Goal: Information Seeking & Learning: Learn about a topic

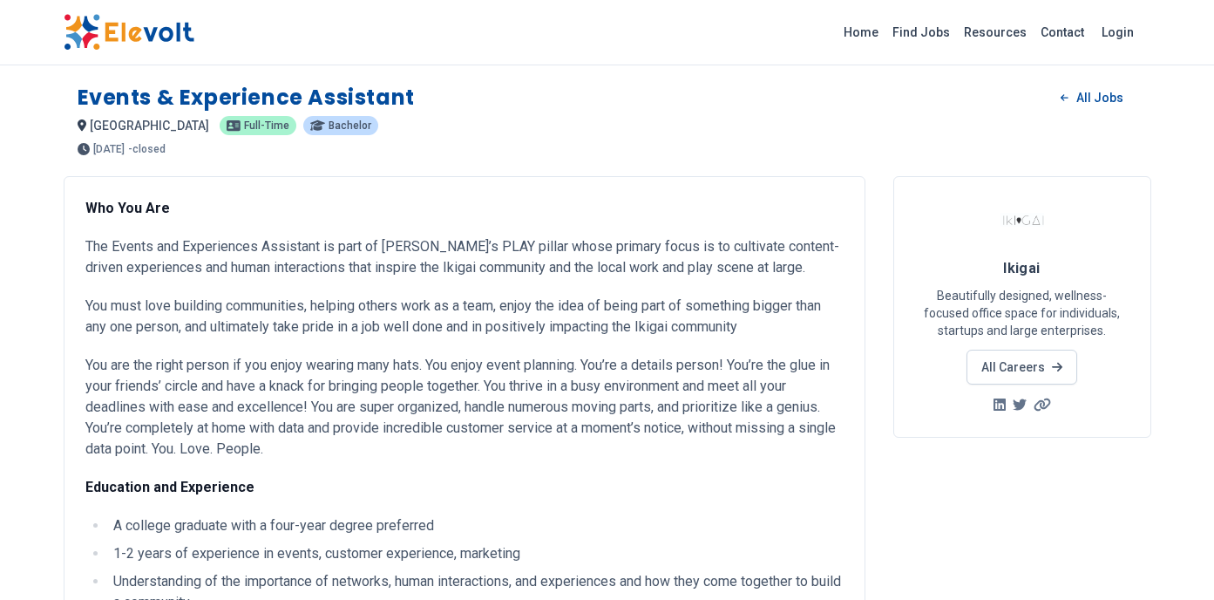
click at [849, 31] on nav "Home Find Jobs Resources Contact Login" at bounding box center [991, 32] width 322 height 21
click at [919, 32] on link "Find Jobs" at bounding box center [920, 32] width 71 height 28
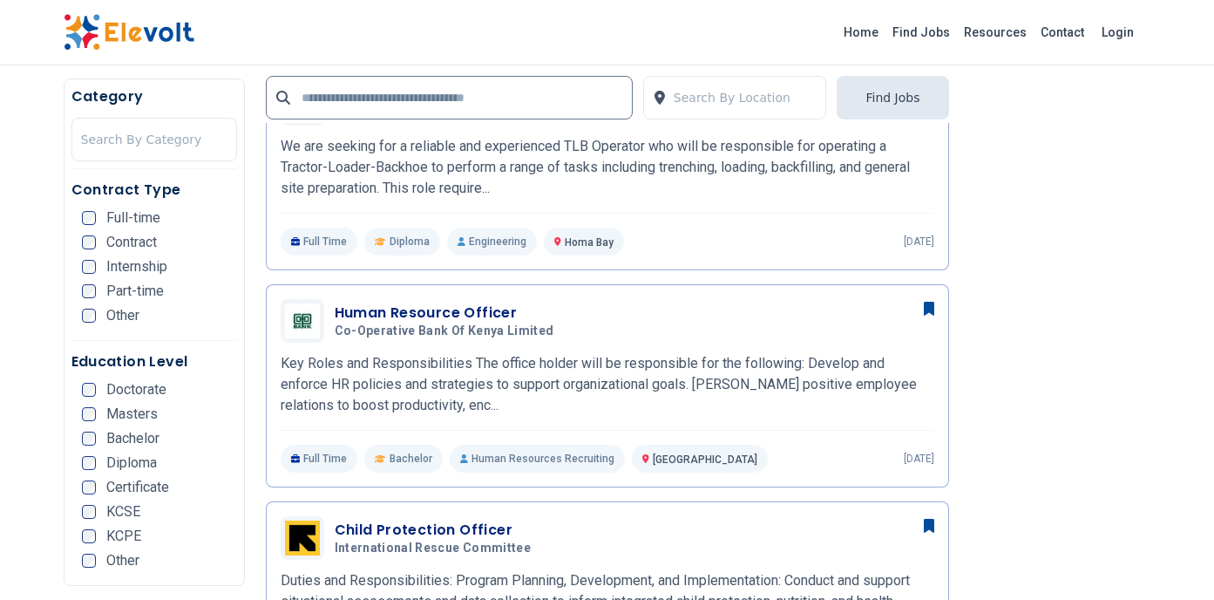
scroll to position [2838, 0]
click at [343, 92] on input "text" at bounding box center [449, 98] width 367 height 44
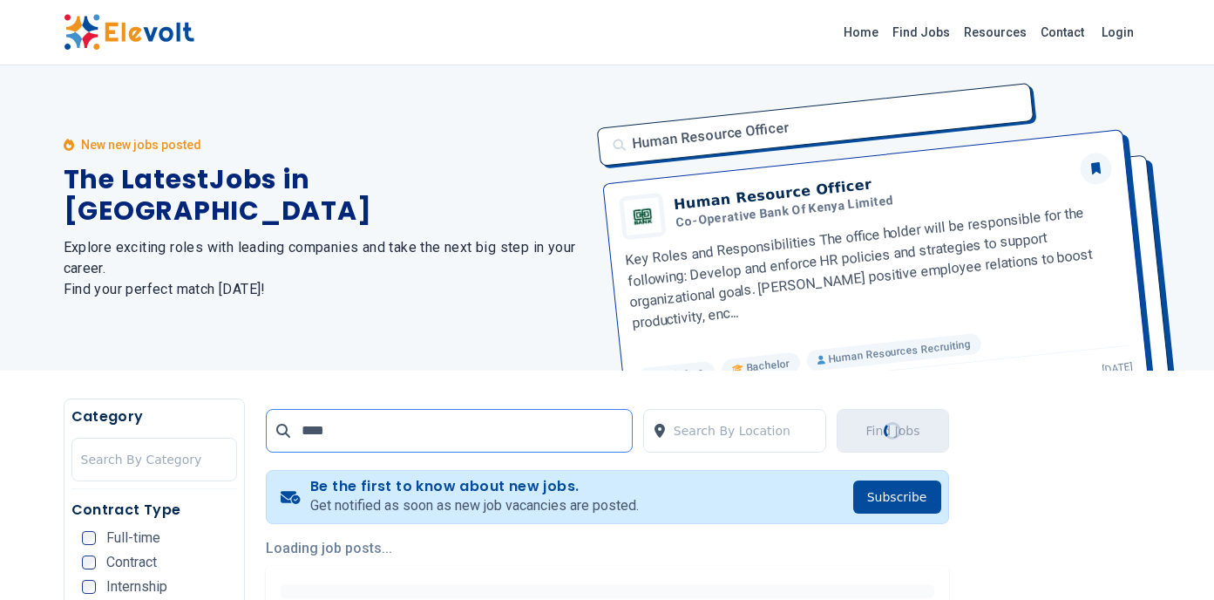
scroll to position [0, 0]
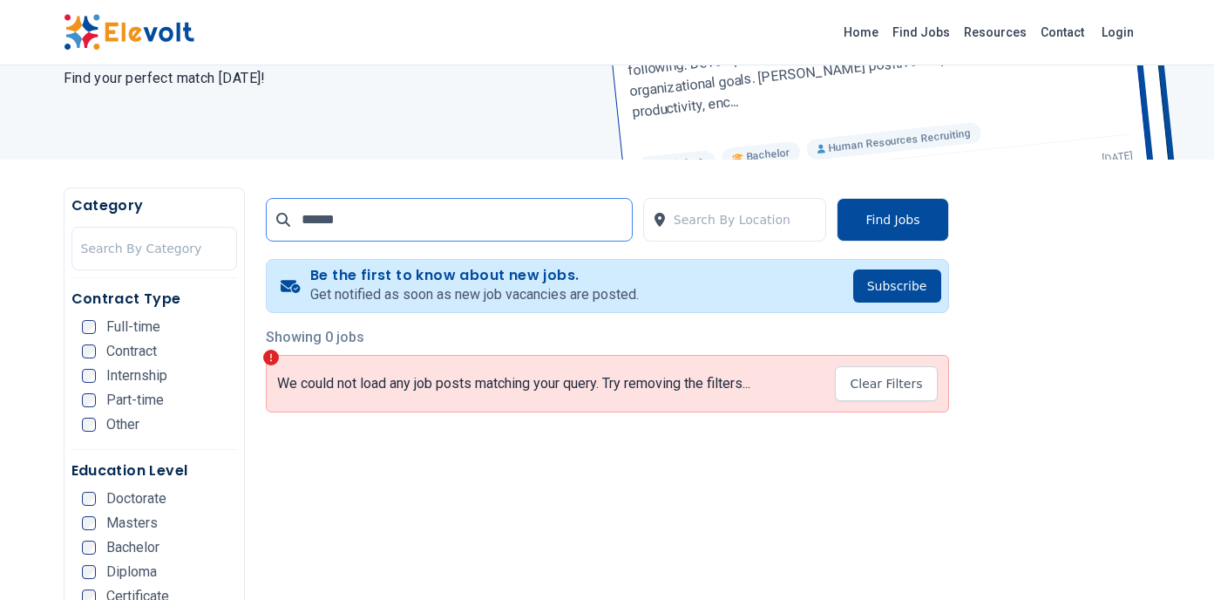
scroll to position [221, 0]
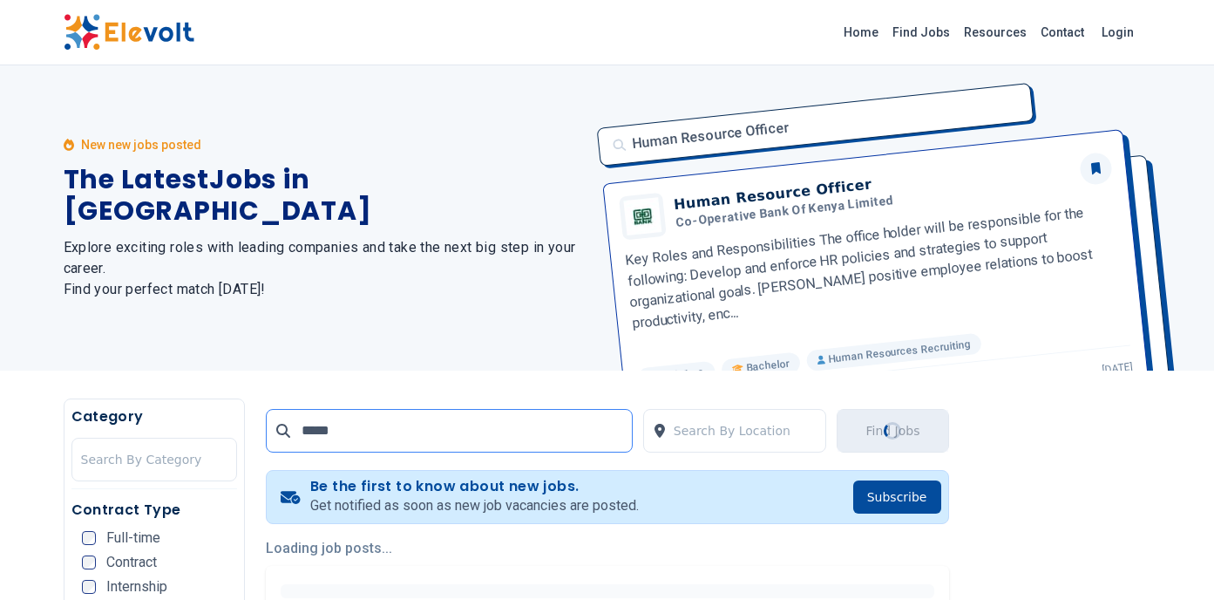
type input "*****"
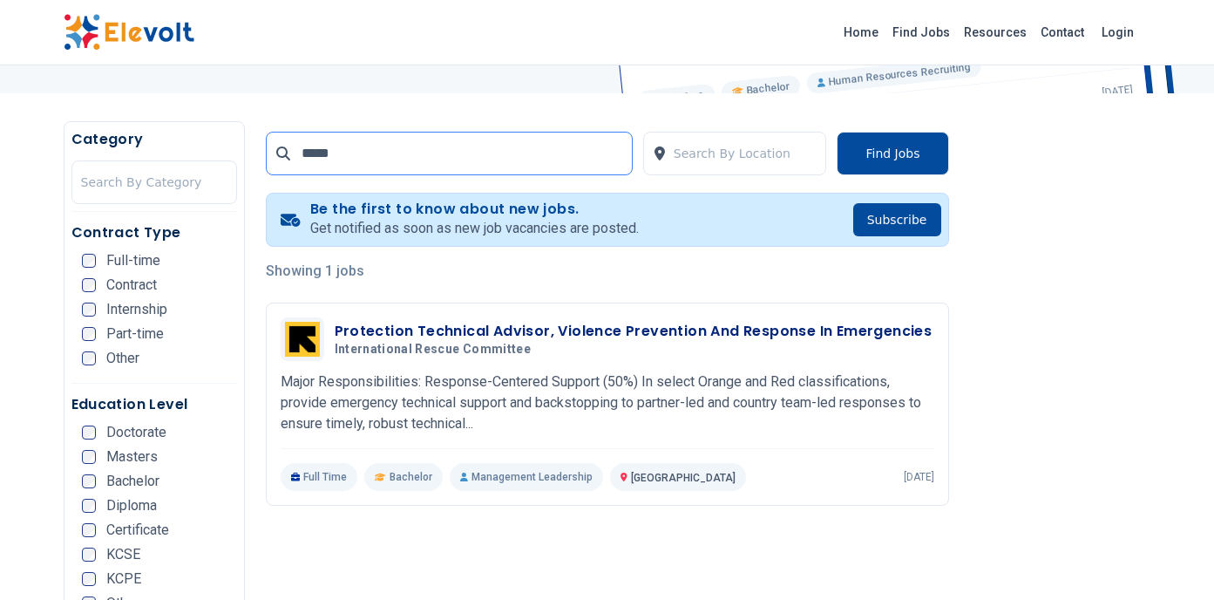
scroll to position [326, 0]
